Goal: Navigation & Orientation: Find specific page/section

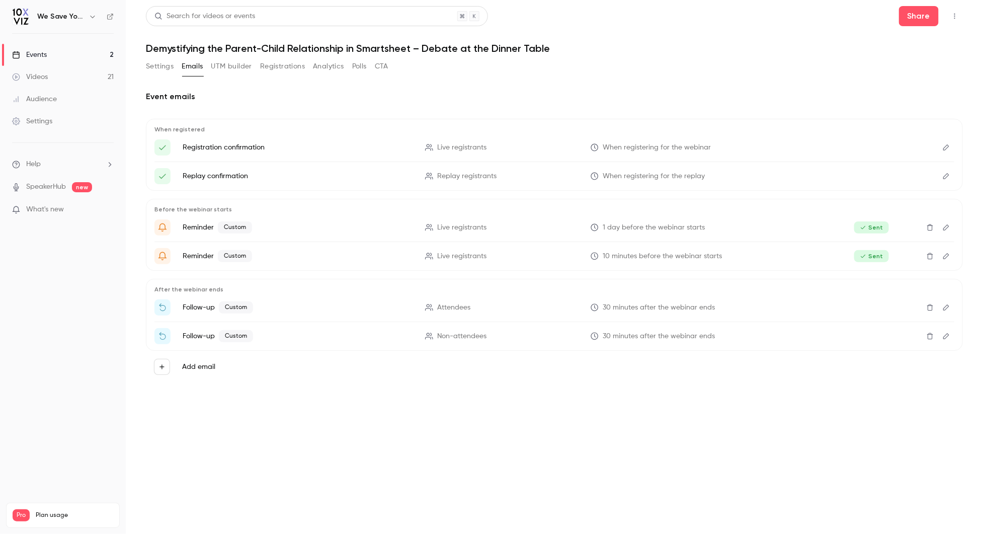
click at [31, 54] on div "Events" at bounding box center [29, 55] width 35 height 10
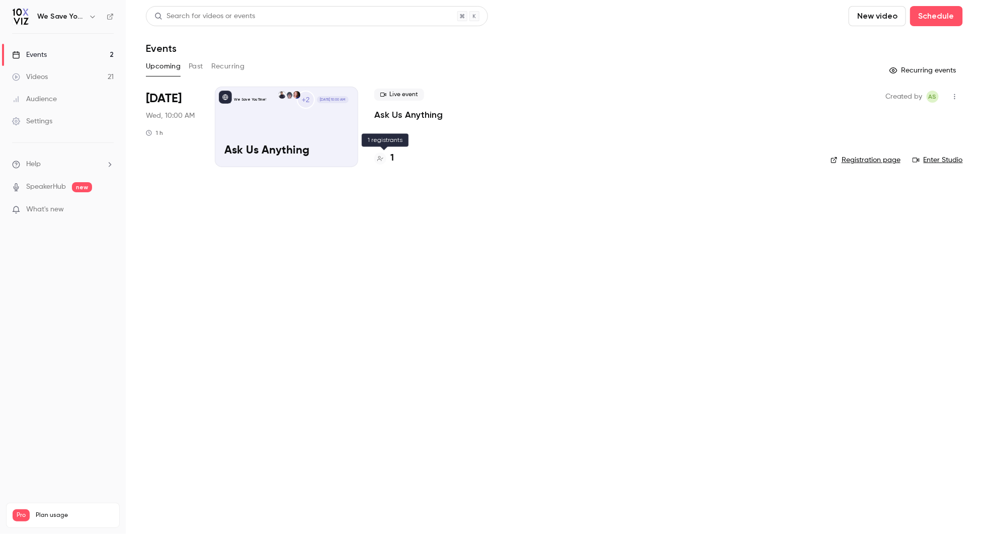
click at [380, 160] on icon at bounding box center [380, 158] width 6 height 6
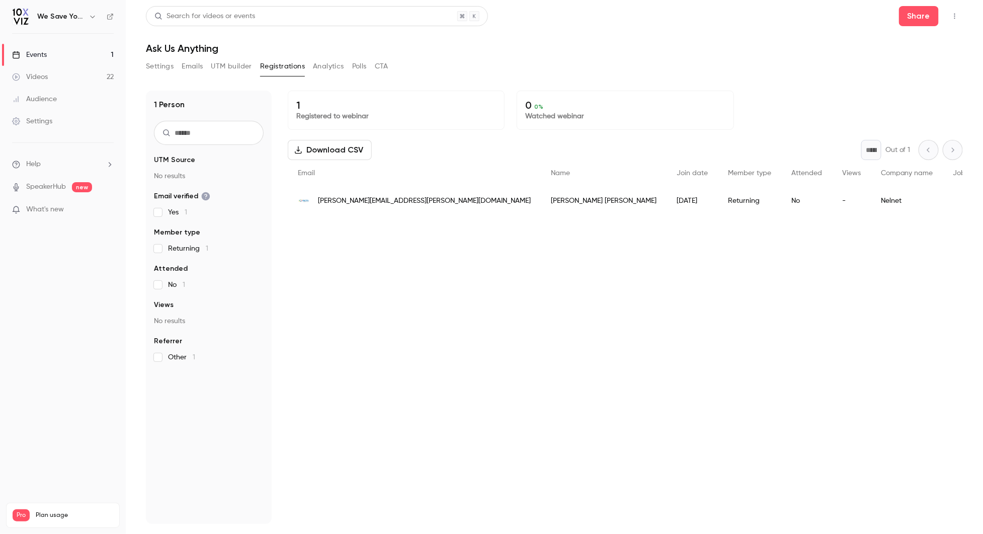
click at [39, 56] on div "Events" at bounding box center [29, 55] width 35 height 10
